Goal: Transaction & Acquisition: Purchase product/service

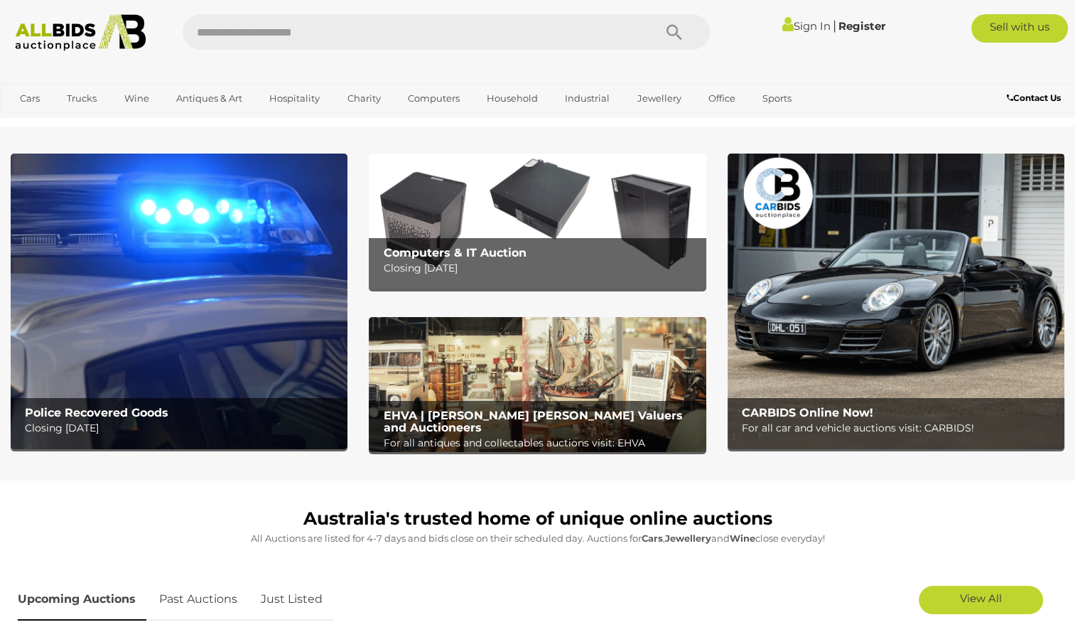
click at [273, 298] on img at bounding box center [179, 301] width 337 height 296
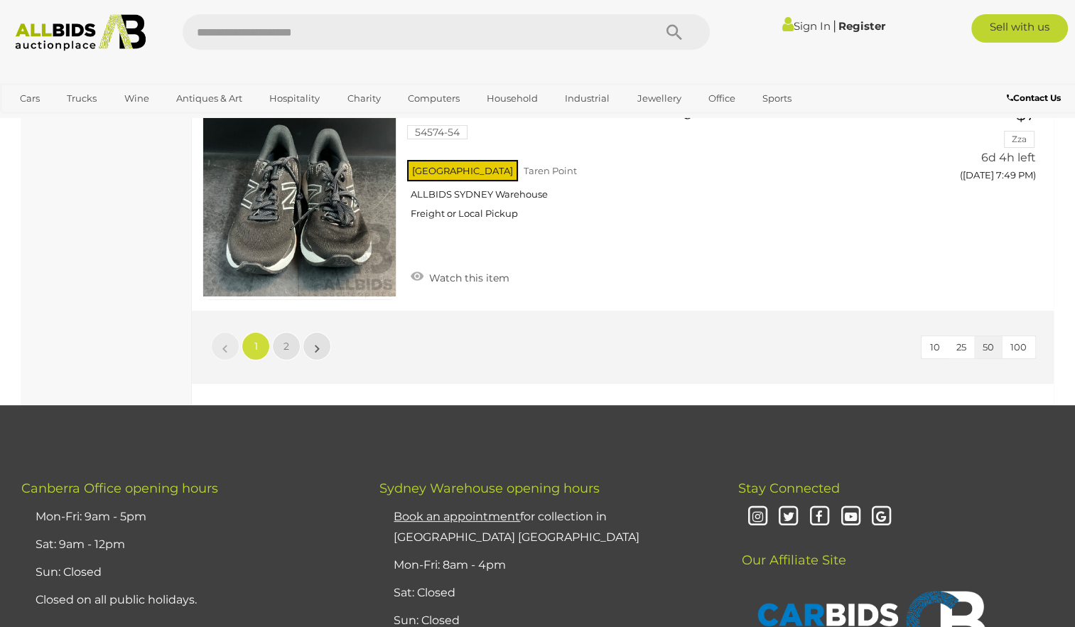
scroll to position [11106, 0]
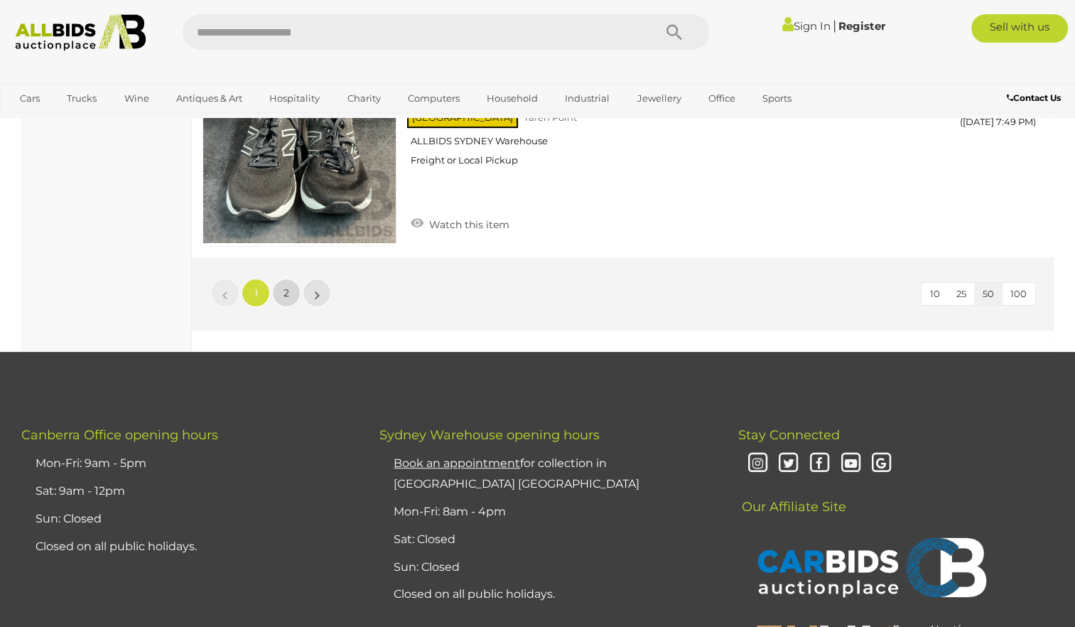
click at [286, 279] on link "2" at bounding box center [286, 293] width 28 height 28
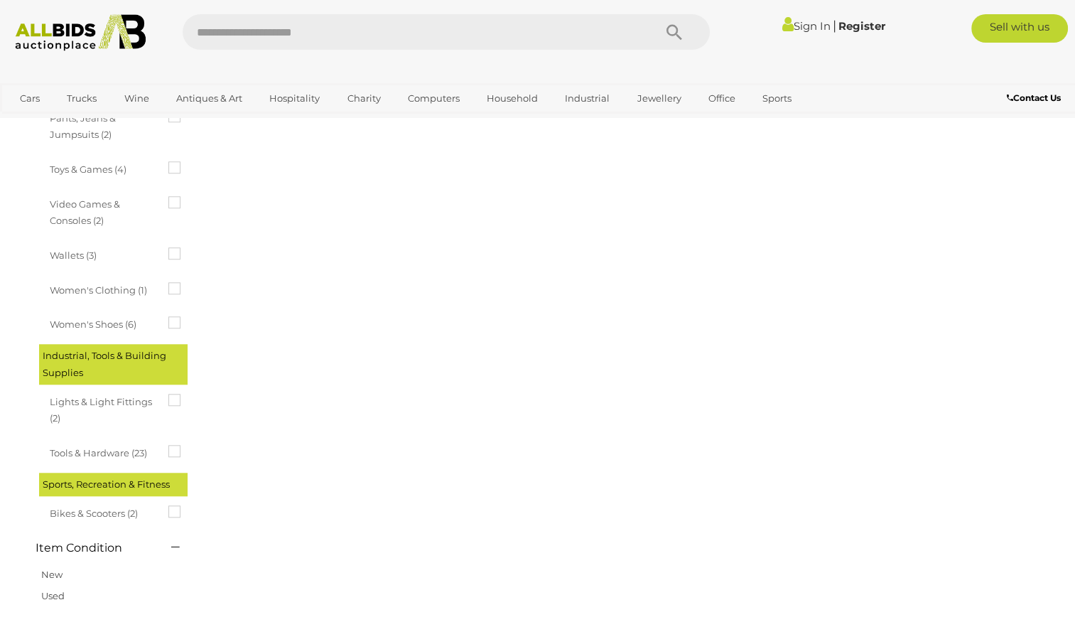
scroll to position [218, 0]
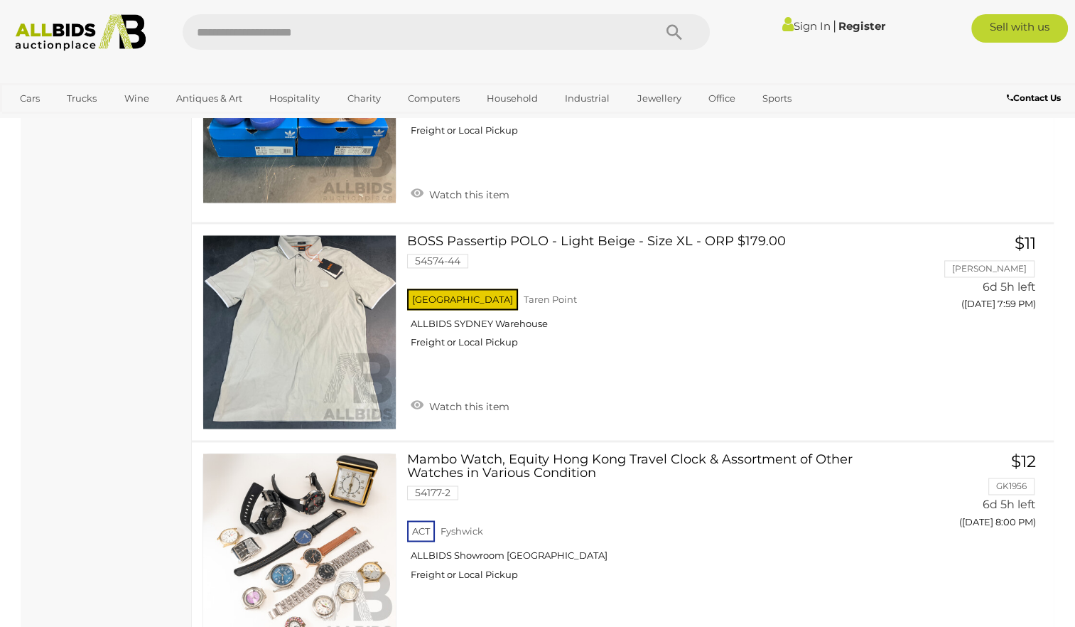
scroll to position [2142, 0]
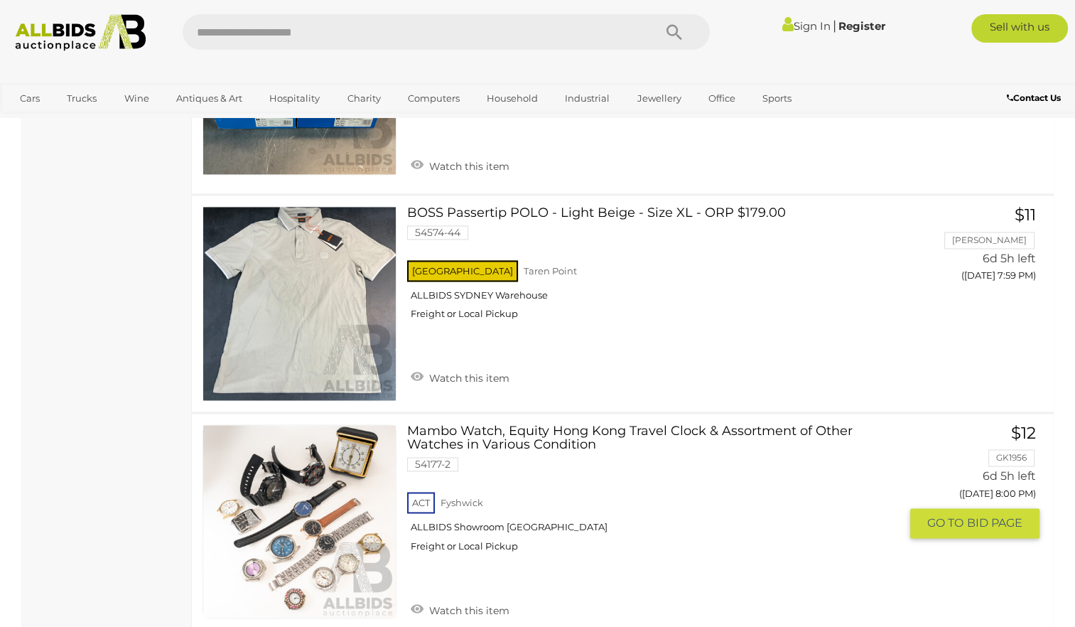
click at [276, 513] on link at bounding box center [300, 521] width 194 height 194
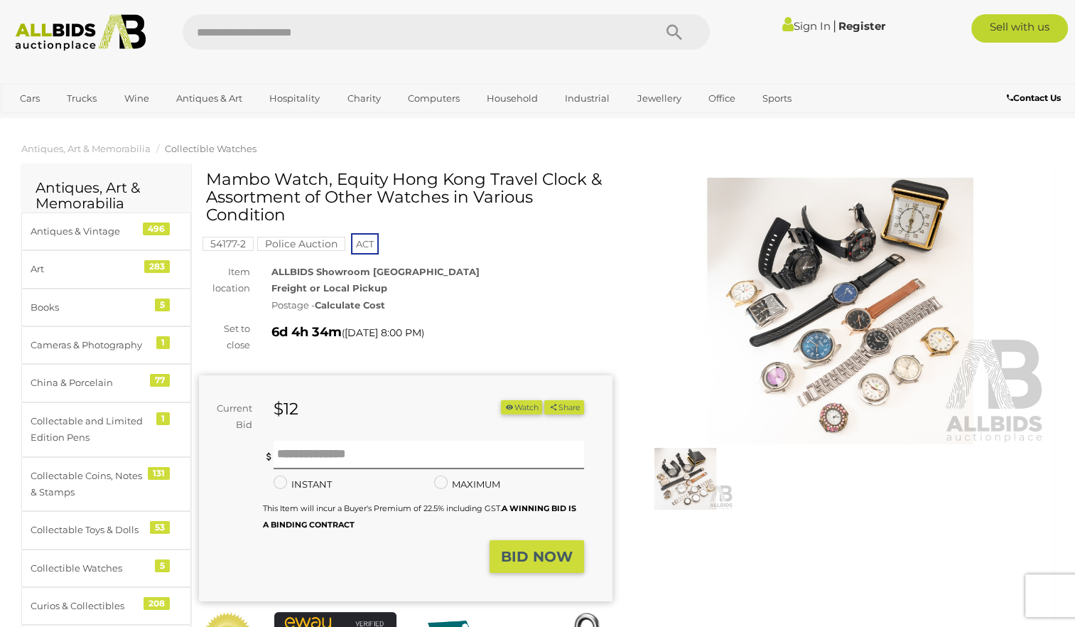
click at [810, 286] on img at bounding box center [841, 311] width 414 height 266
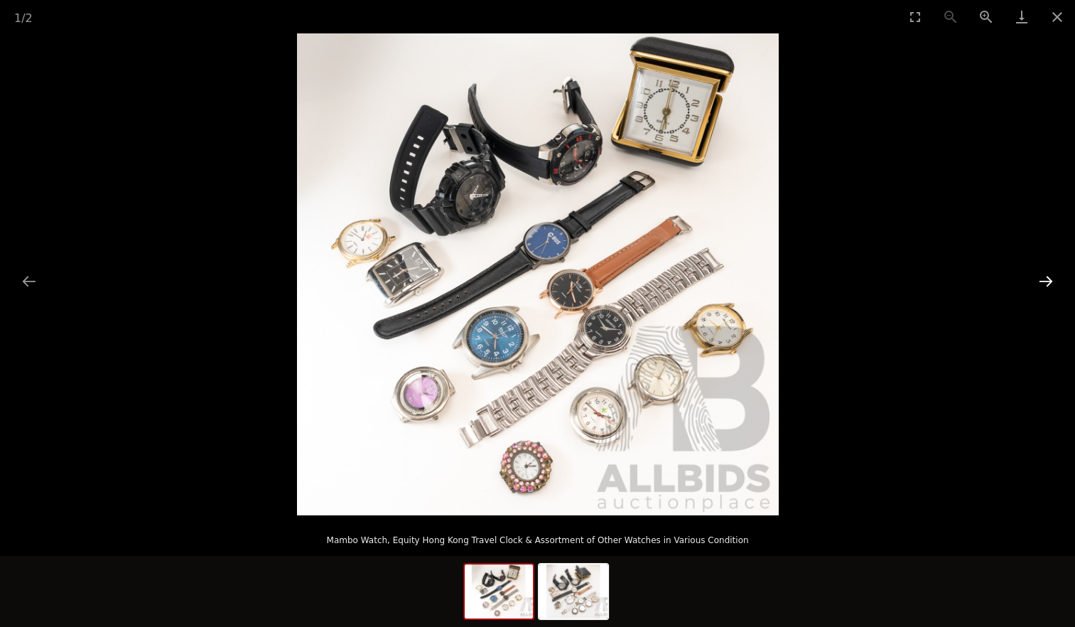
click at [1049, 275] on button "Next slide" at bounding box center [1046, 281] width 30 height 28
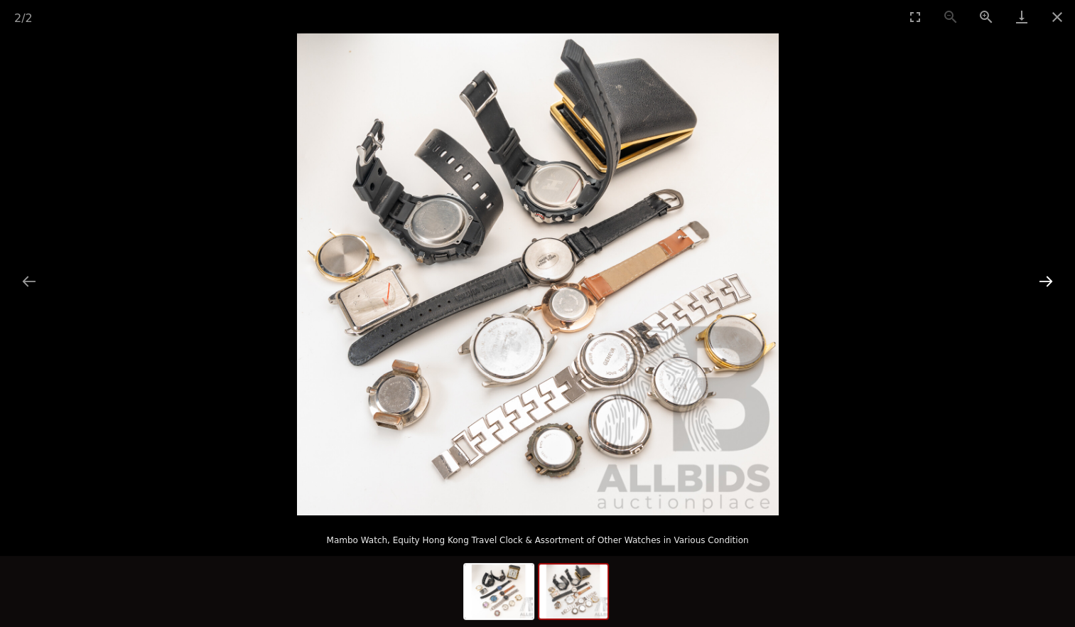
click at [1049, 275] on button "Next slide" at bounding box center [1046, 281] width 30 height 28
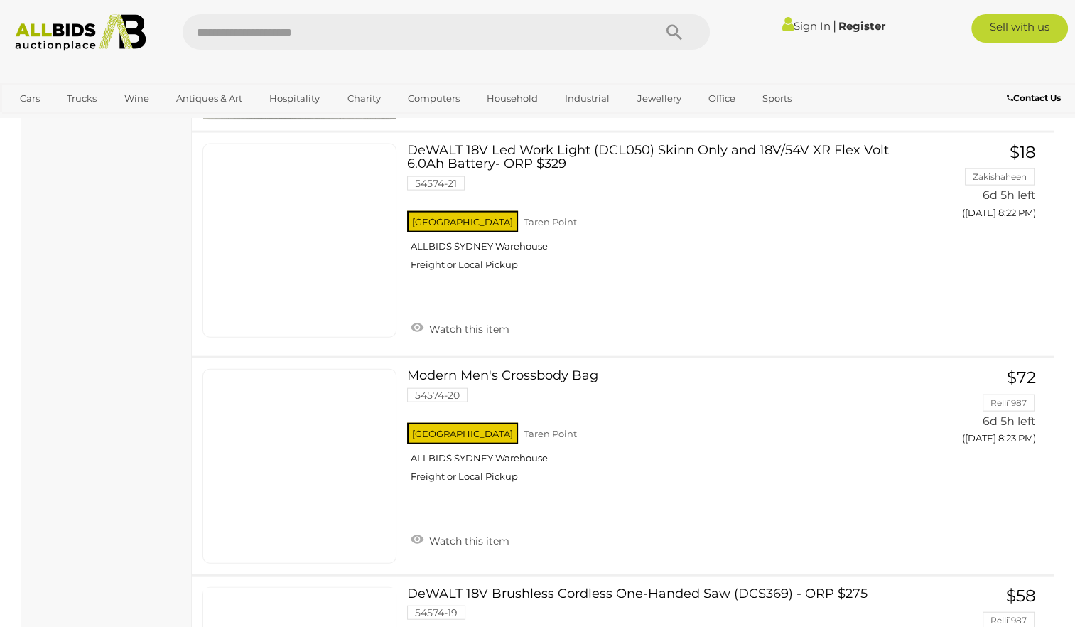
scroll to position [8651, 0]
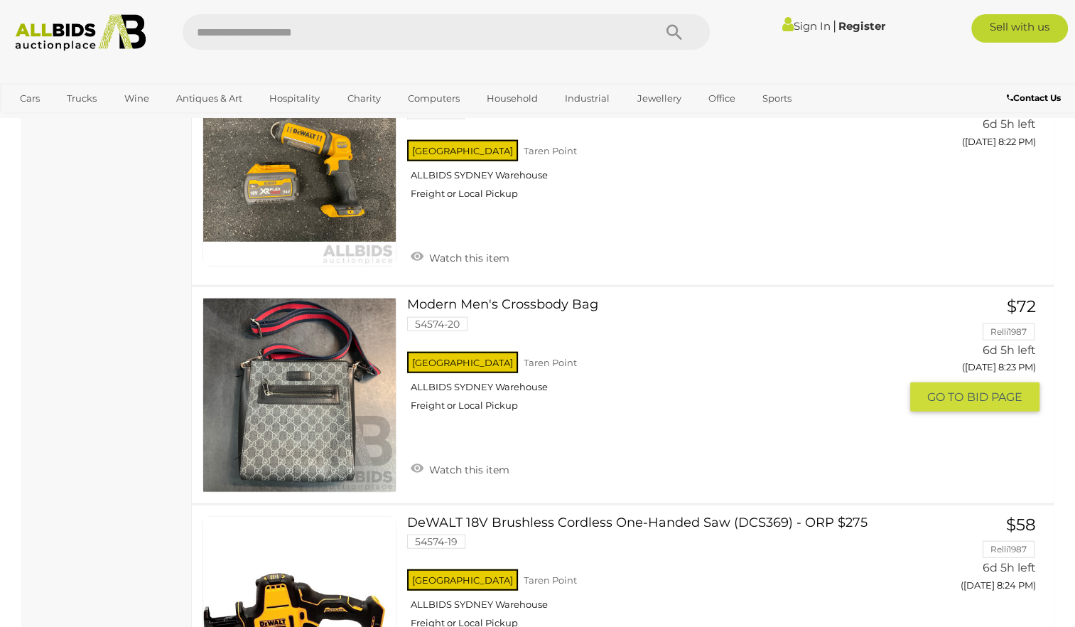
click at [251, 298] on link at bounding box center [300, 395] width 194 height 194
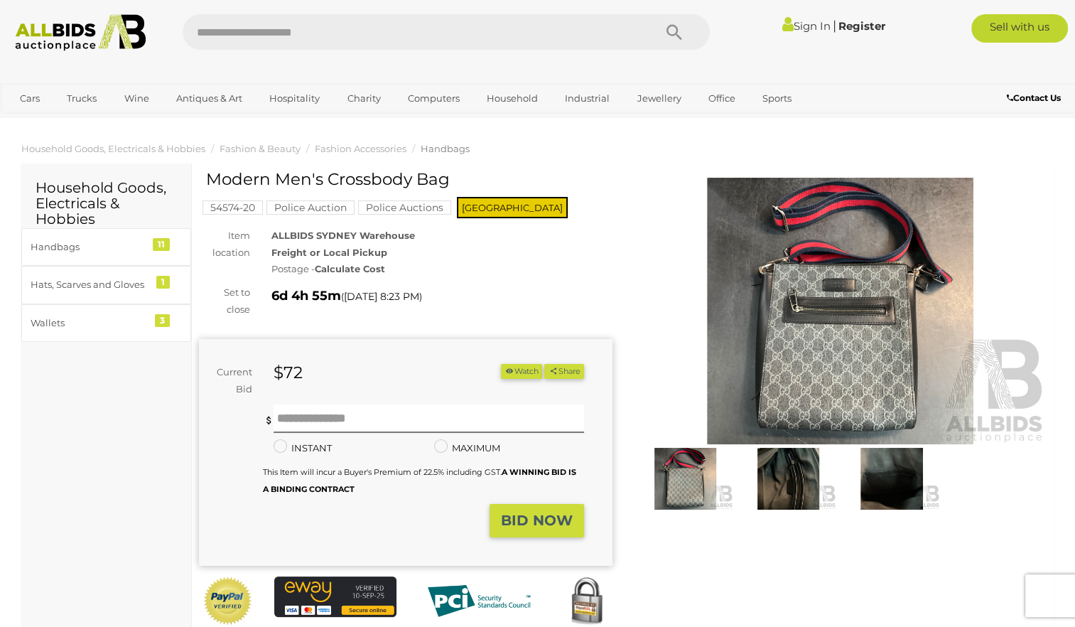
click at [853, 337] on img at bounding box center [841, 311] width 414 height 266
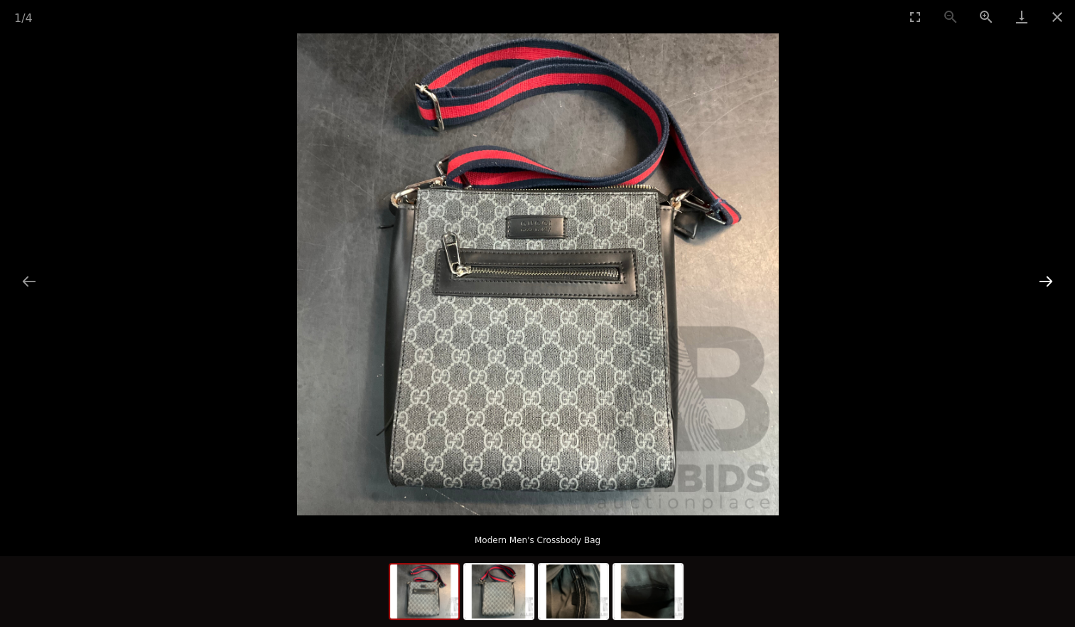
click at [1050, 276] on button "Next slide" at bounding box center [1046, 281] width 30 height 28
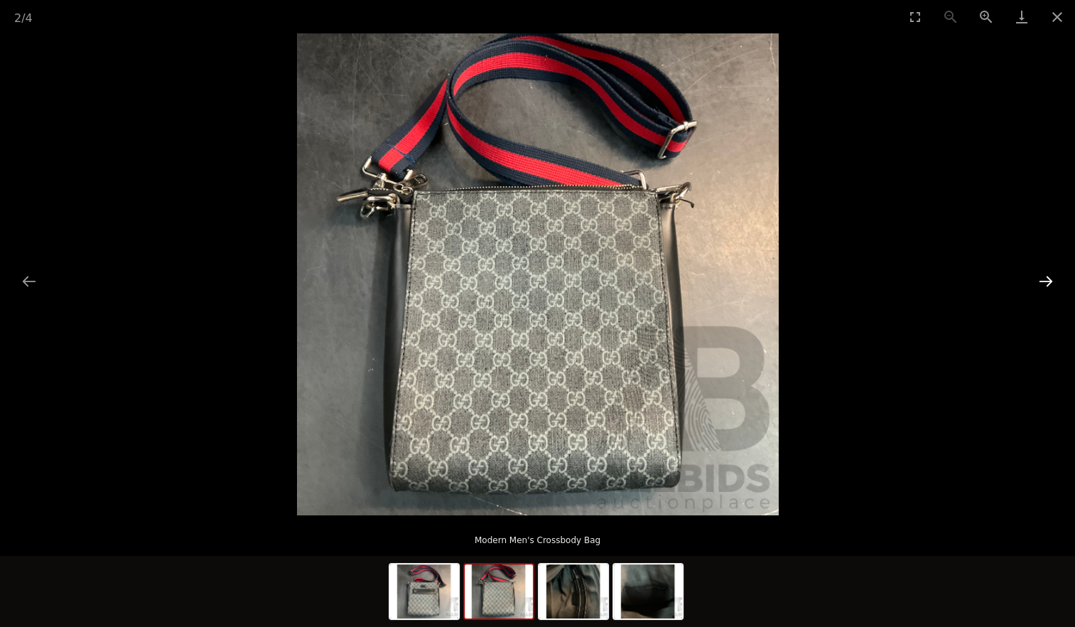
click at [1050, 276] on button "Next slide" at bounding box center [1046, 281] width 30 height 28
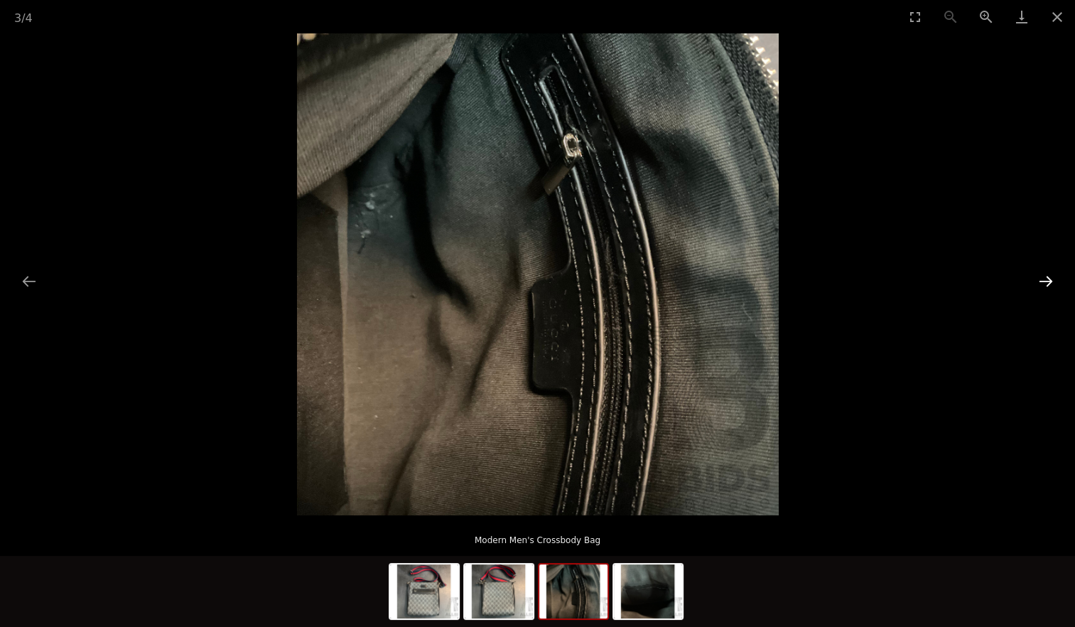
click at [1050, 276] on button "Next slide" at bounding box center [1046, 281] width 30 height 28
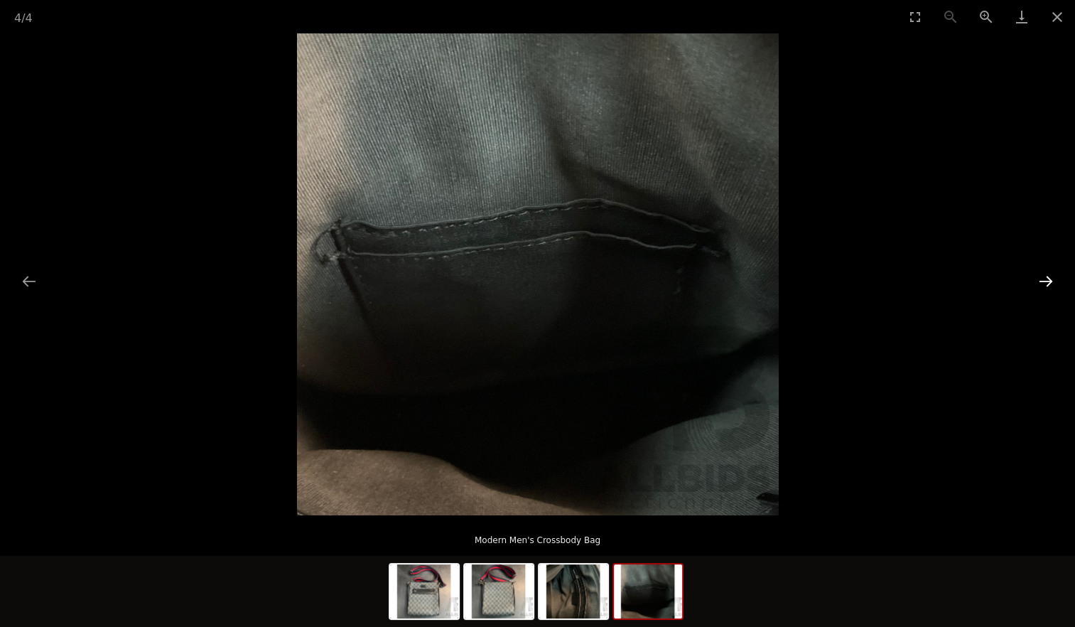
click at [1050, 276] on button "Next slide" at bounding box center [1046, 281] width 30 height 28
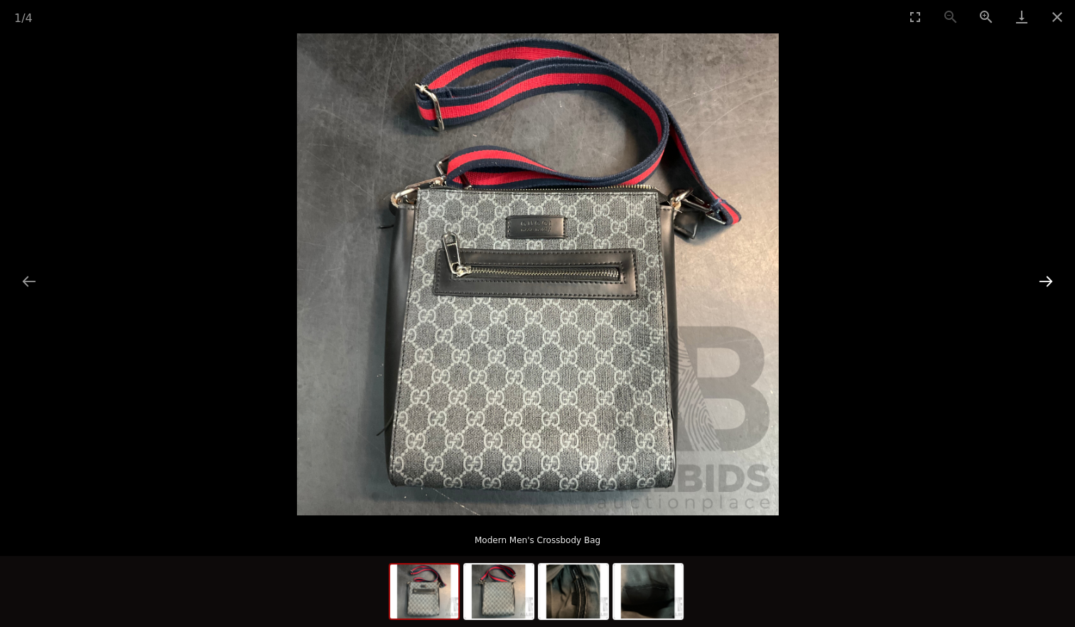
click at [1050, 276] on button "Next slide" at bounding box center [1046, 281] width 30 height 28
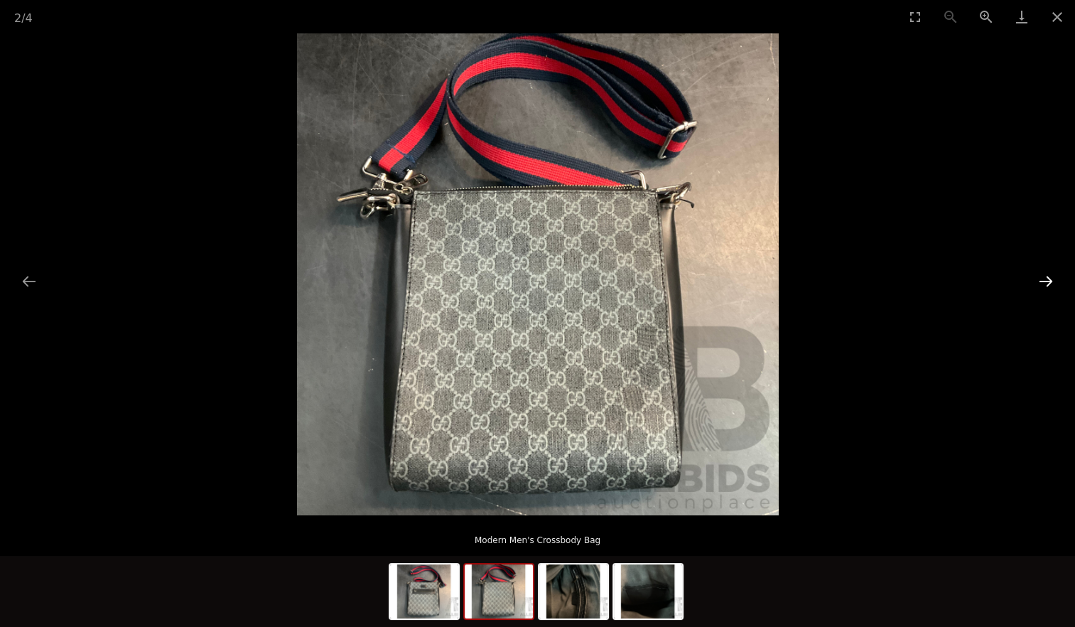
click at [1050, 276] on button "Next slide" at bounding box center [1046, 281] width 30 height 28
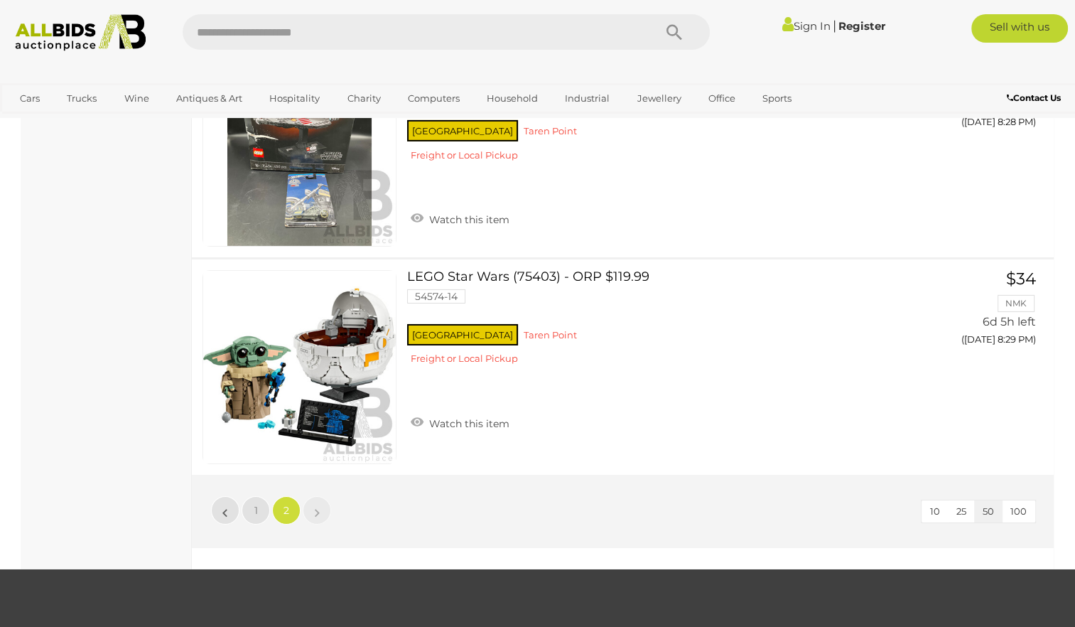
scroll to position [10055, 0]
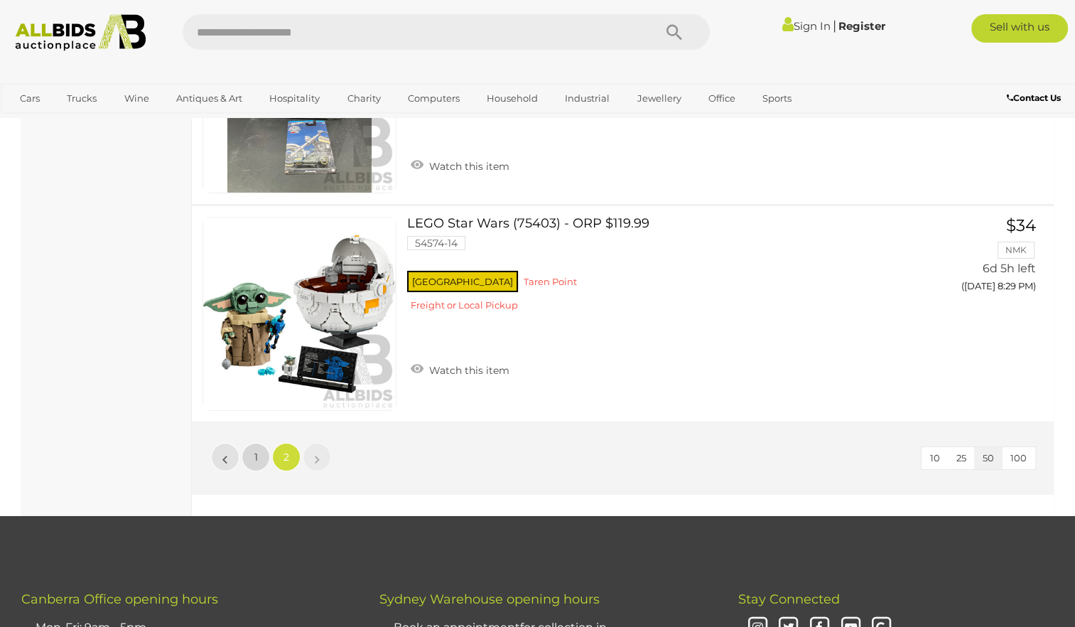
click at [253, 443] on link "1" at bounding box center [256, 457] width 28 height 28
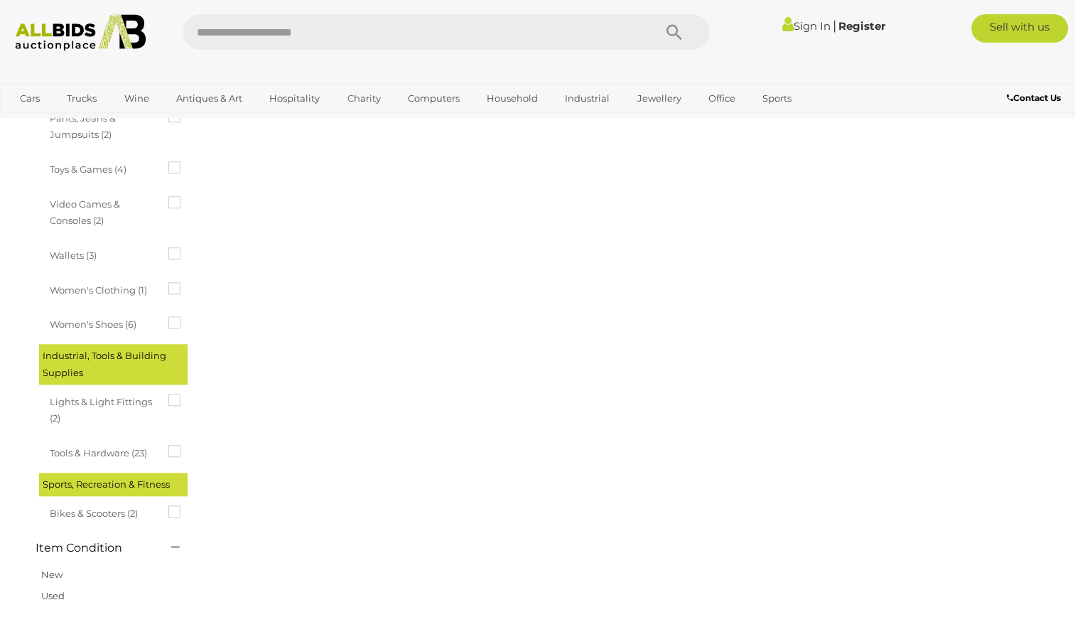
scroll to position [218, 0]
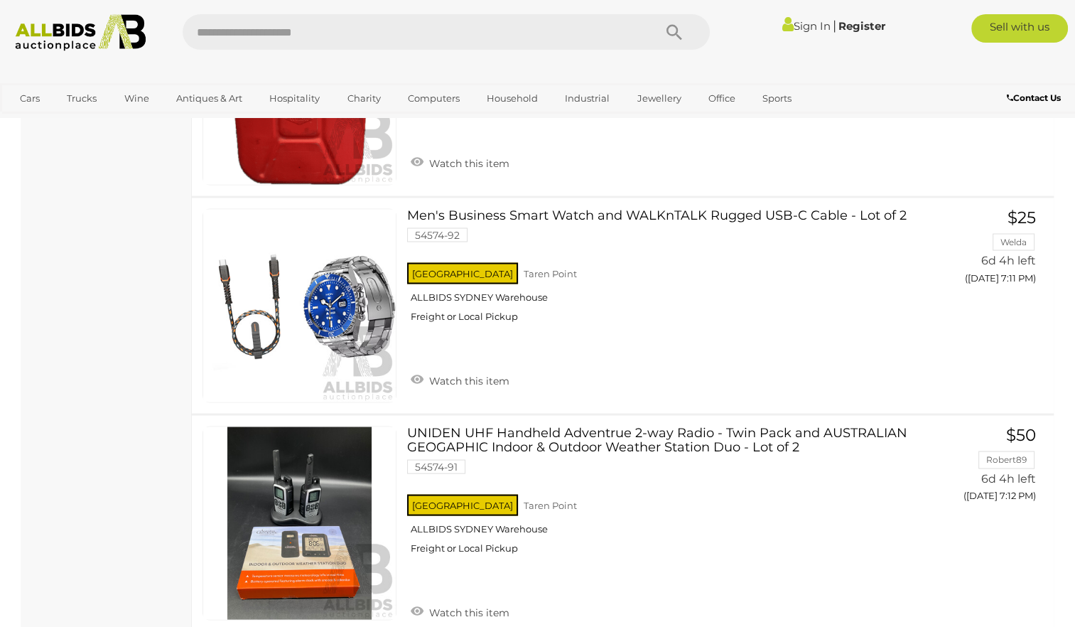
scroll to position [2618, 0]
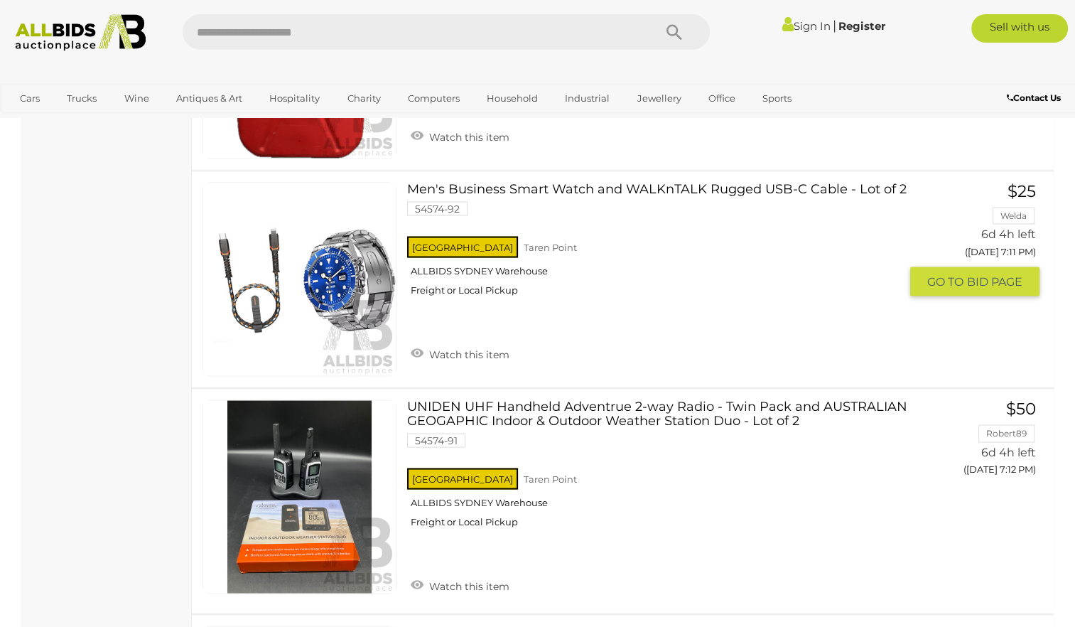
click at [320, 228] on link at bounding box center [300, 279] width 194 height 194
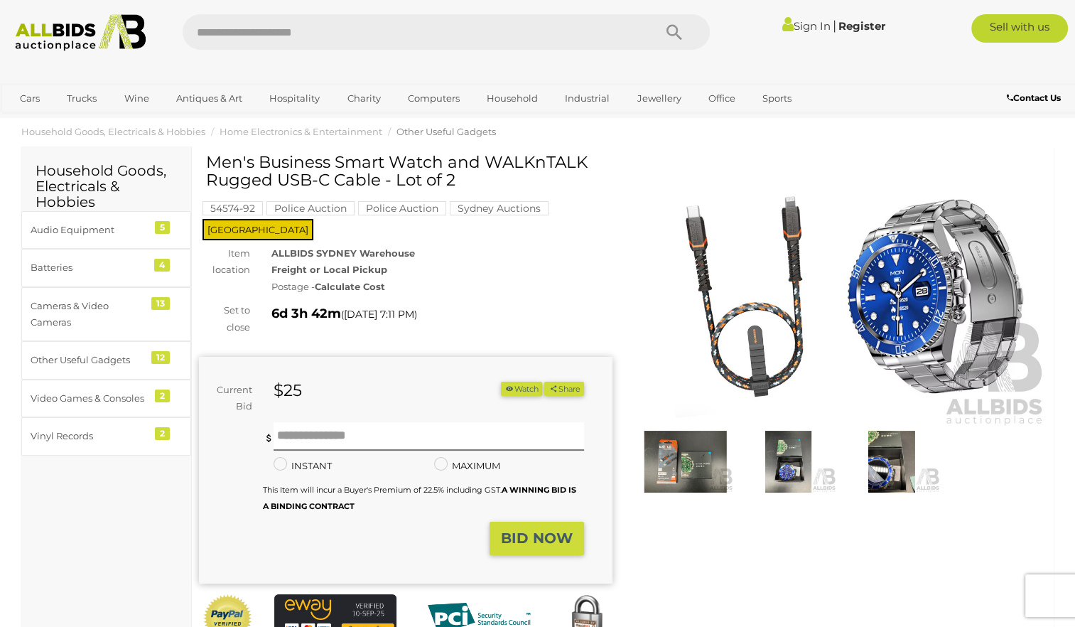
scroll to position [21, 0]
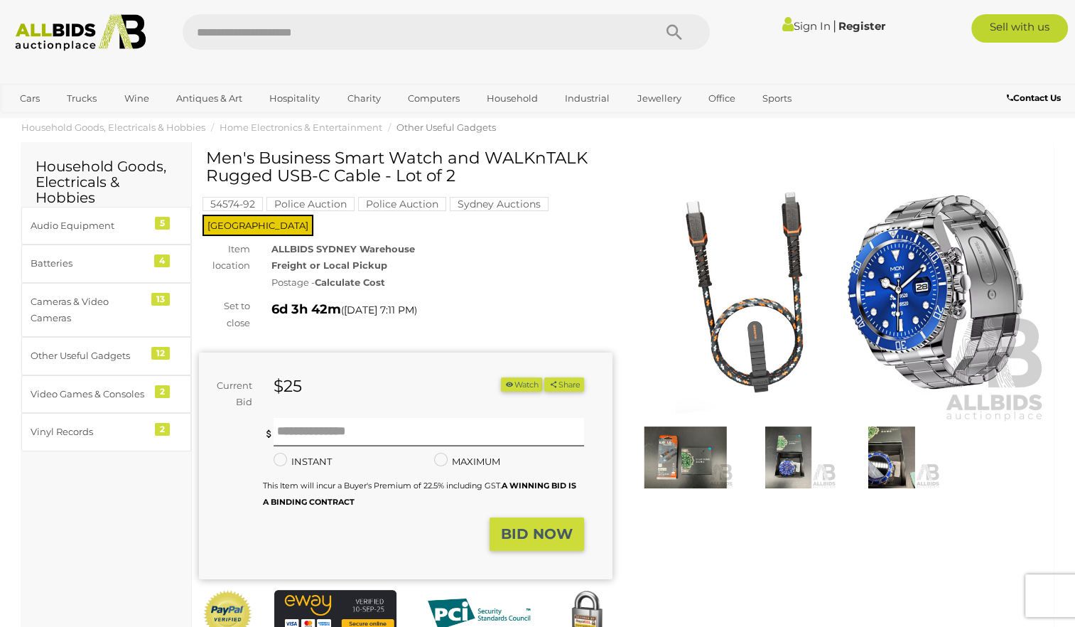
click at [890, 295] on img at bounding box center [841, 289] width 414 height 266
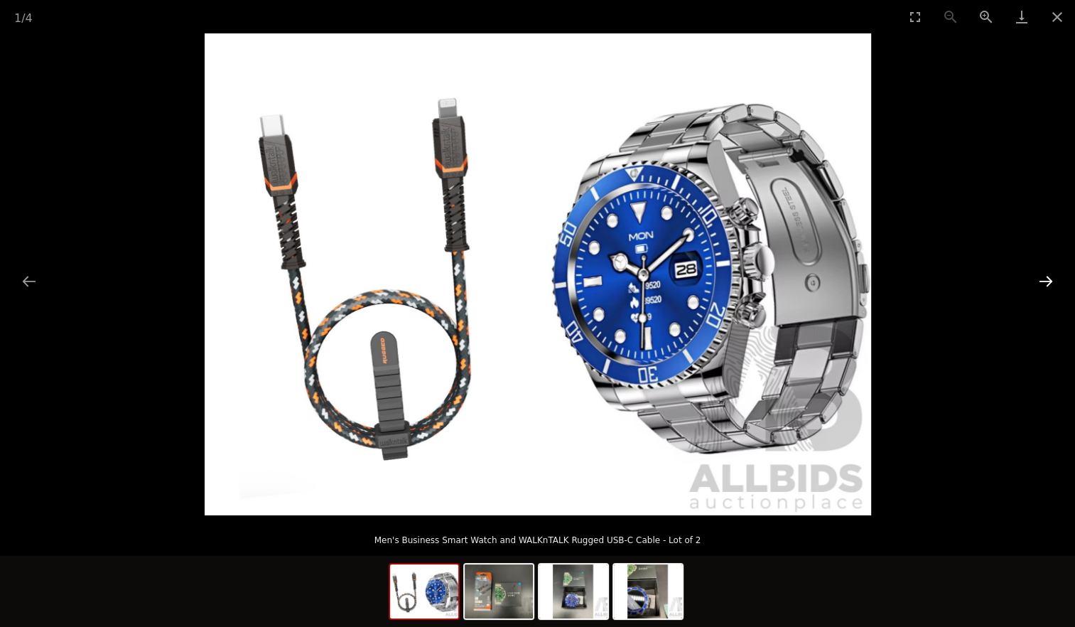
click at [1049, 286] on button "Next slide" at bounding box center [1046, 281] width 30 height 28
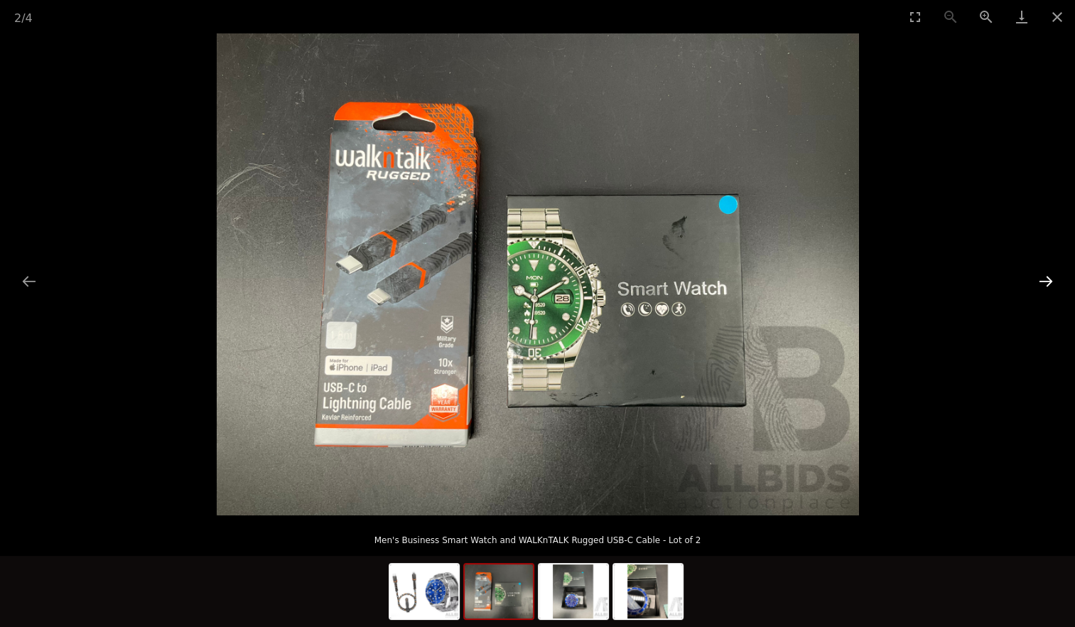
click at [1049, 286] on button "Next slide" at bounding box center [1046, 281] width 30 height 28
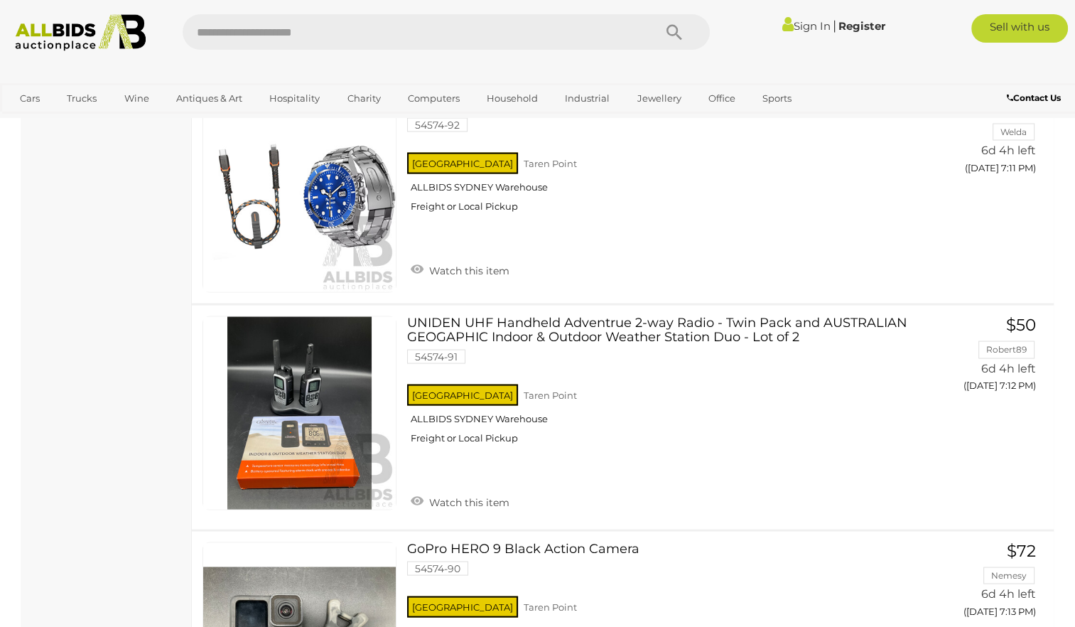
scroll to position [2672, 0]
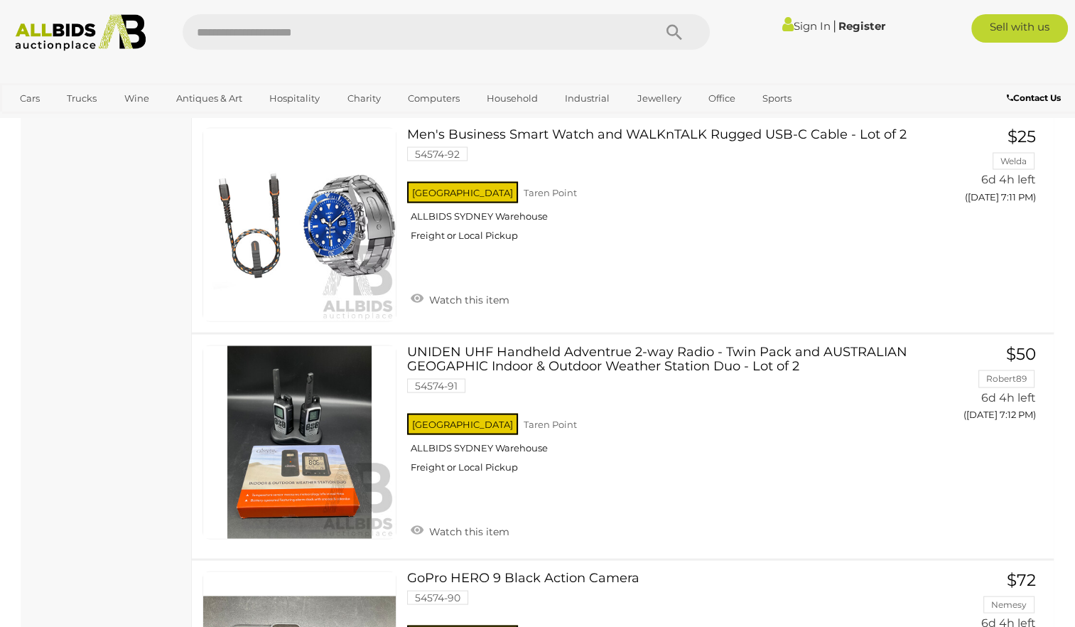
scroll to position [218, 0]
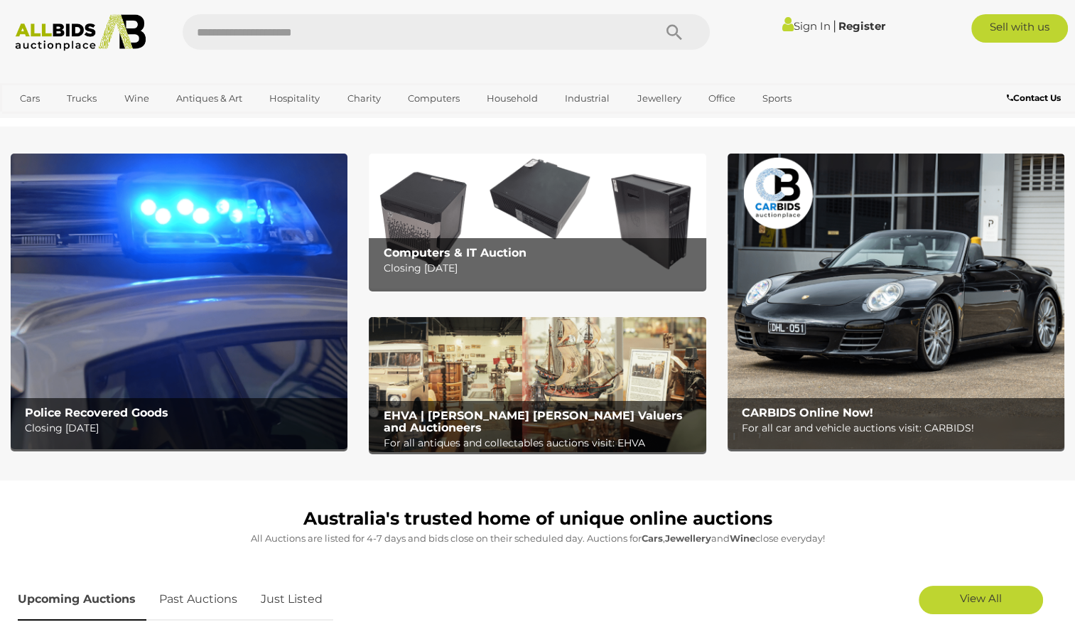
click at [554, 379] on img at bounding box center [537, 384] width 337 height 135
click at [949, 301] on img at bounding box center [896, 301] width 337 height 296
